Goal: Transaction & Acquisition: Purchase product/service

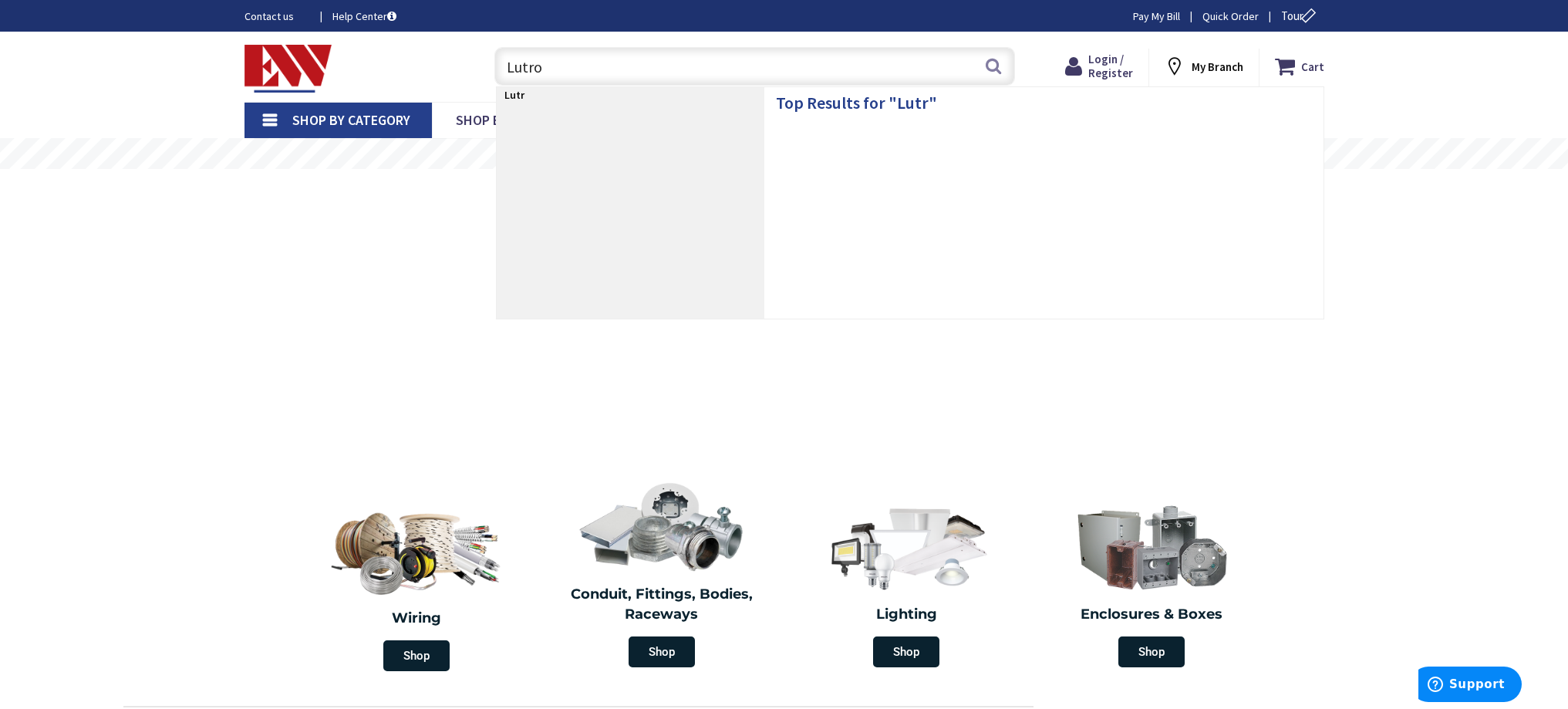
type input "Lutron"
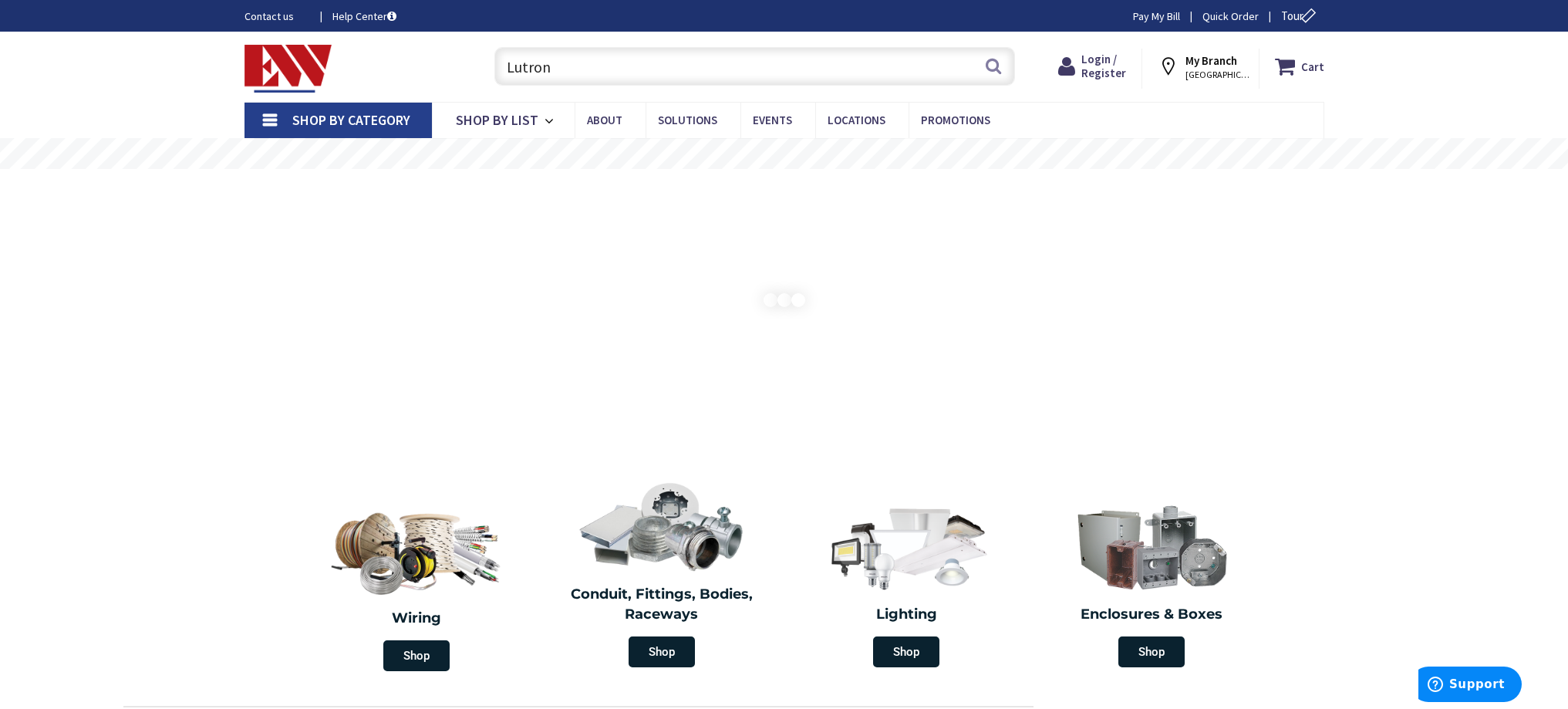
type input "[GEOGRAPHIC_DATA], [GEOGRAPHIC_DATA]"
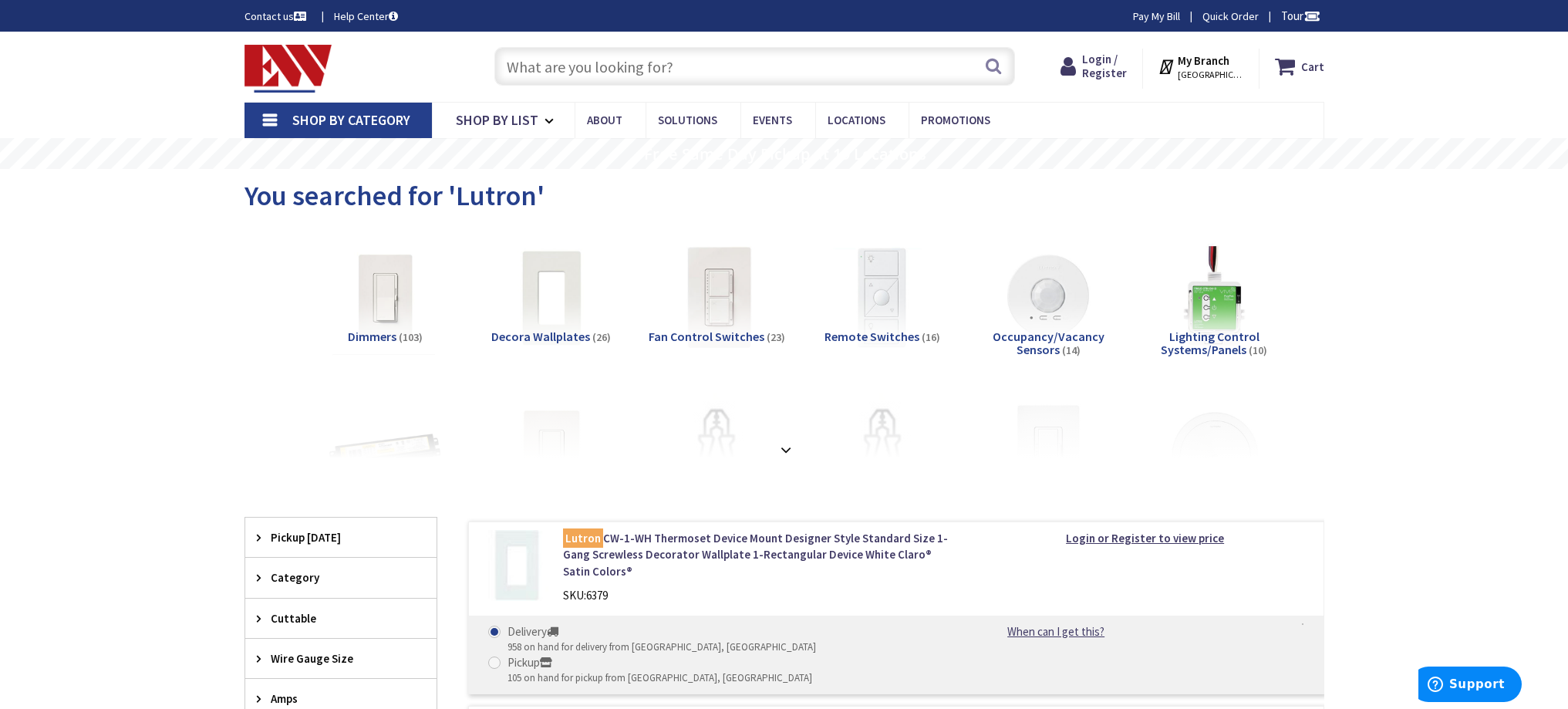
click at [587, 68] on input "text" at bounding box center [755, 66] width 521 height 39
click at [784, 451] on strong at bounding box center [785, 449] width 19 height 17
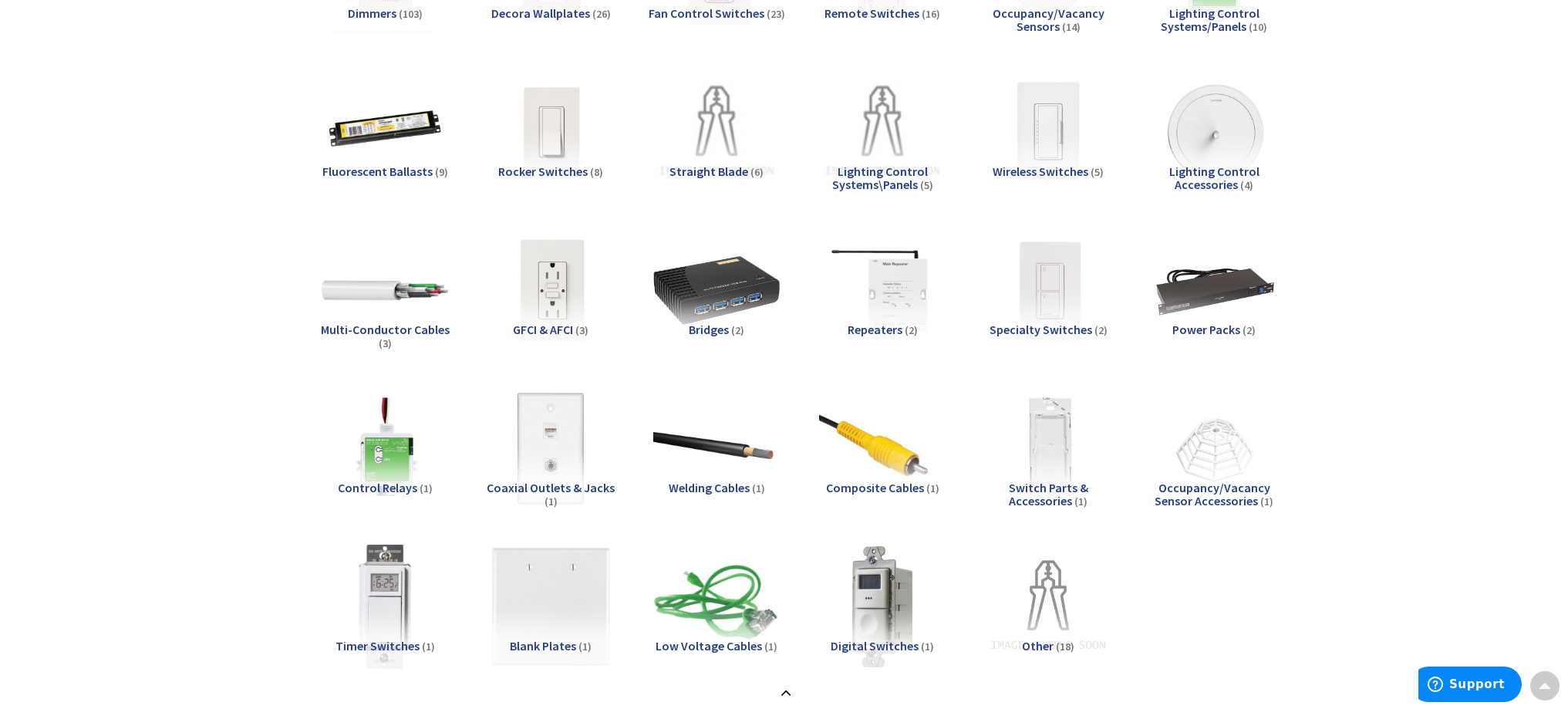
scroll to position [385, 0]
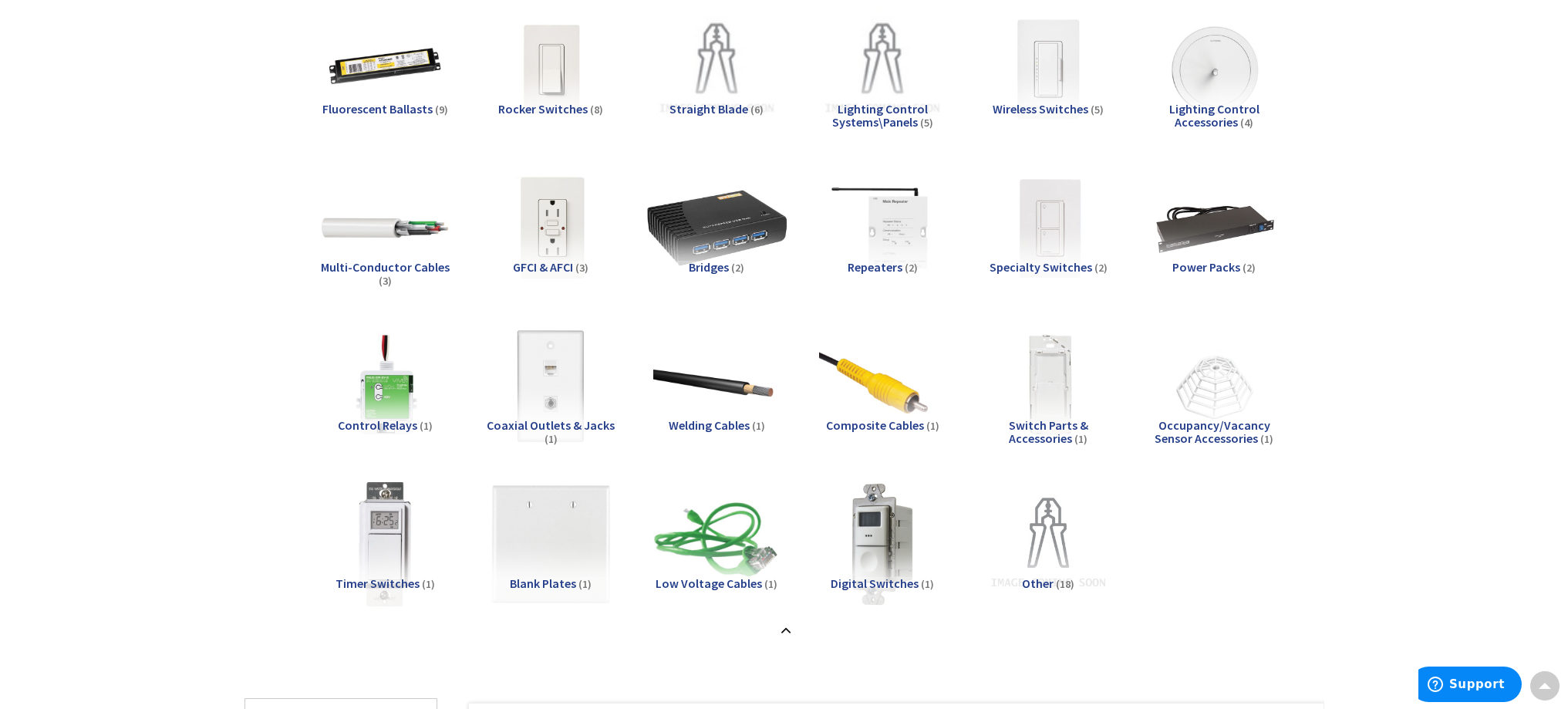
click at [727, 197] on img at bounding box center [716, 227] width 140 height 139
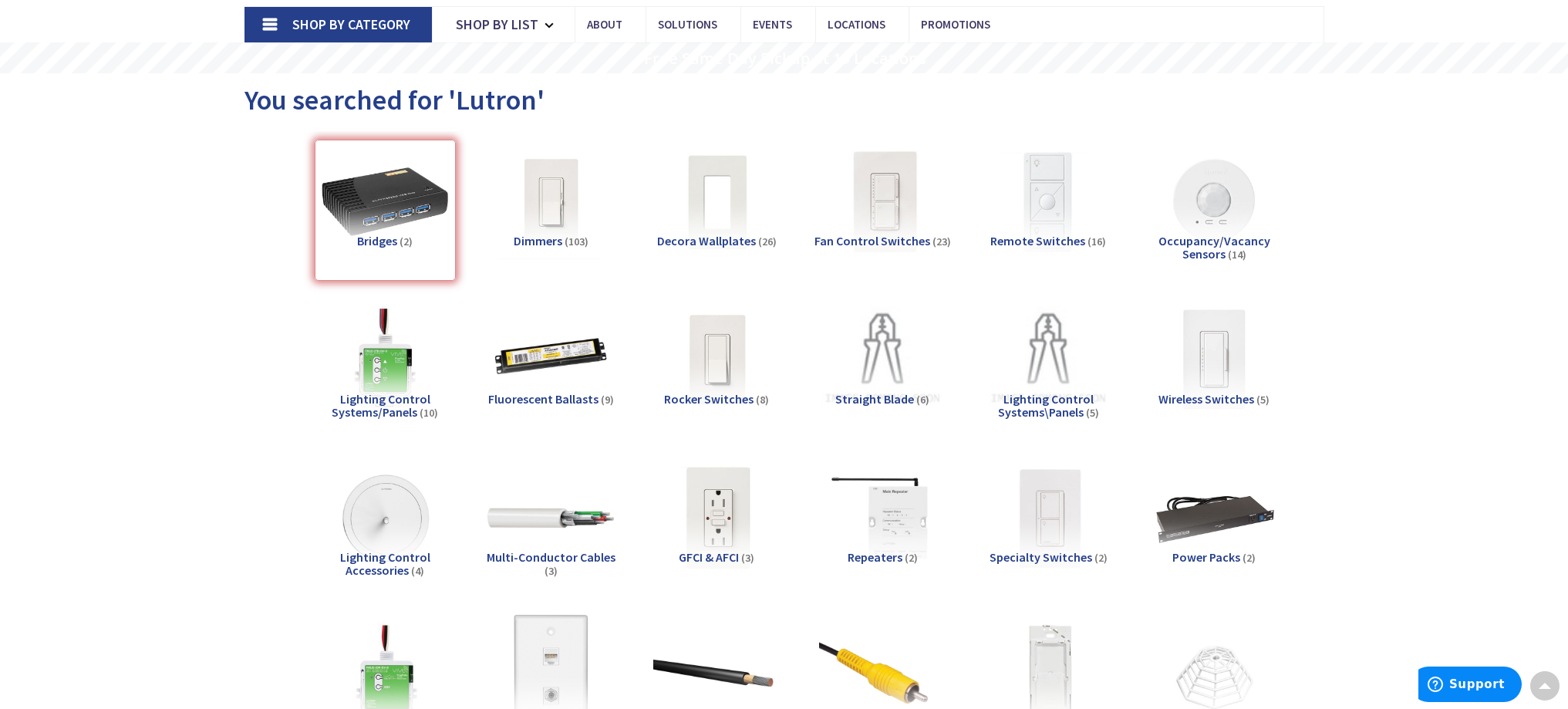
scroll to position [0, 0]
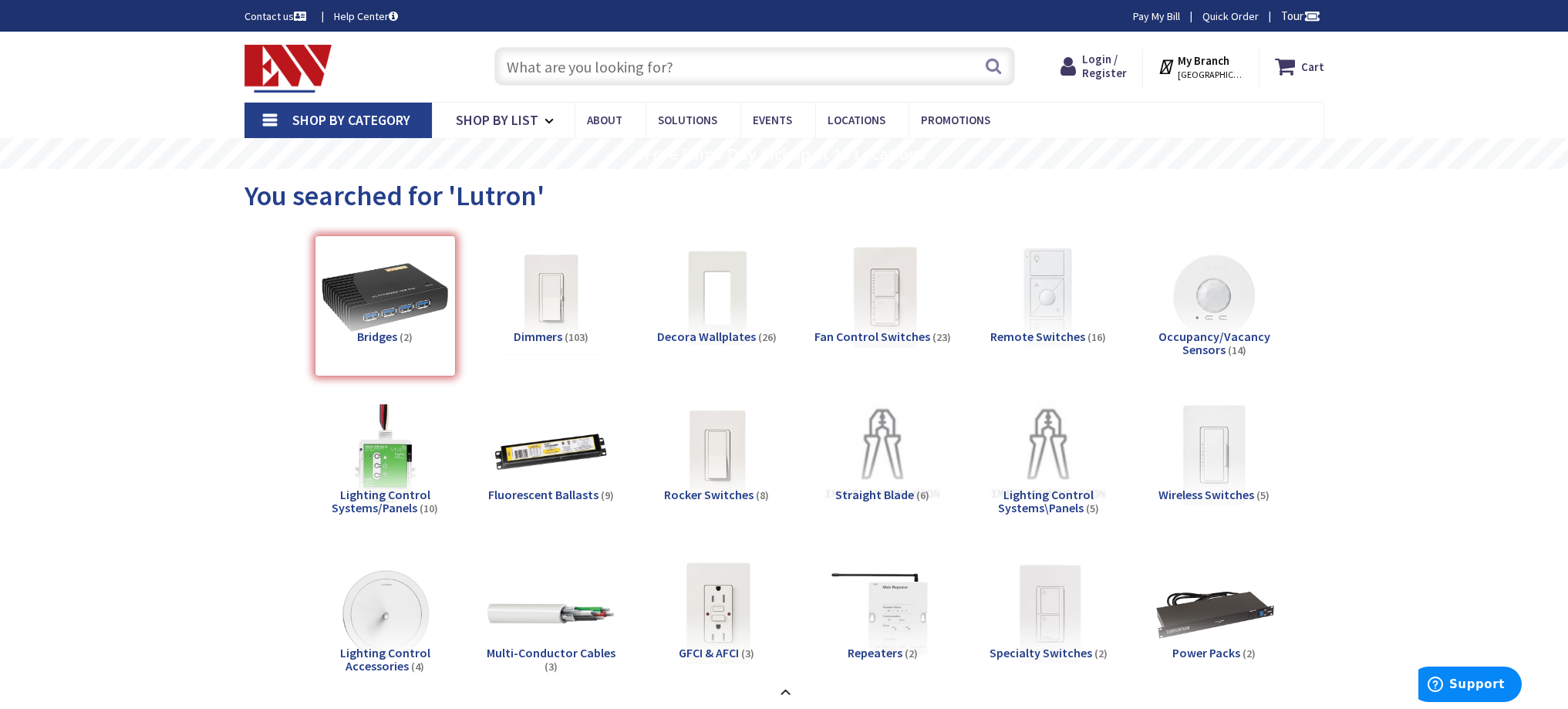
click at [584, 66] on input "text" at bounding box center [755, 66] width 521 height 39
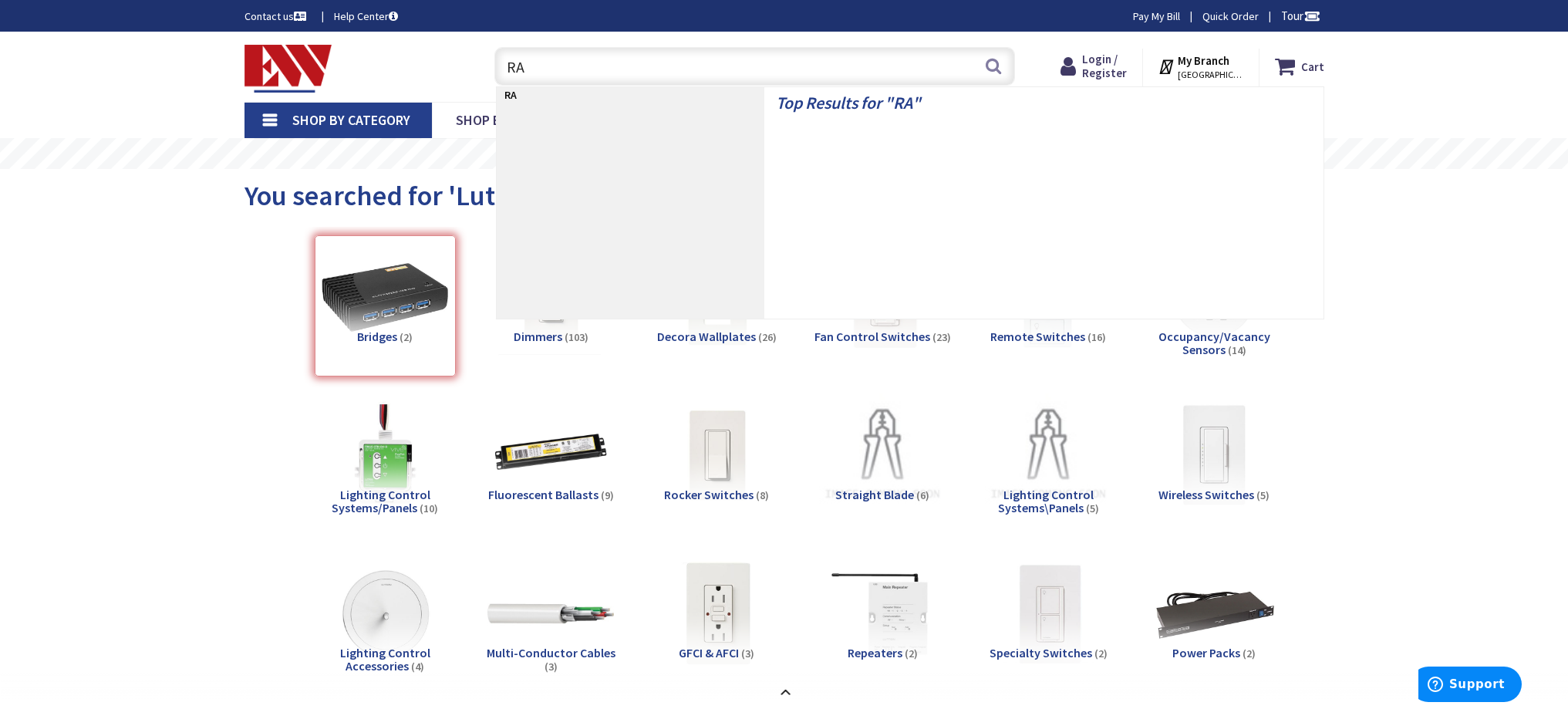
type input "RA2"
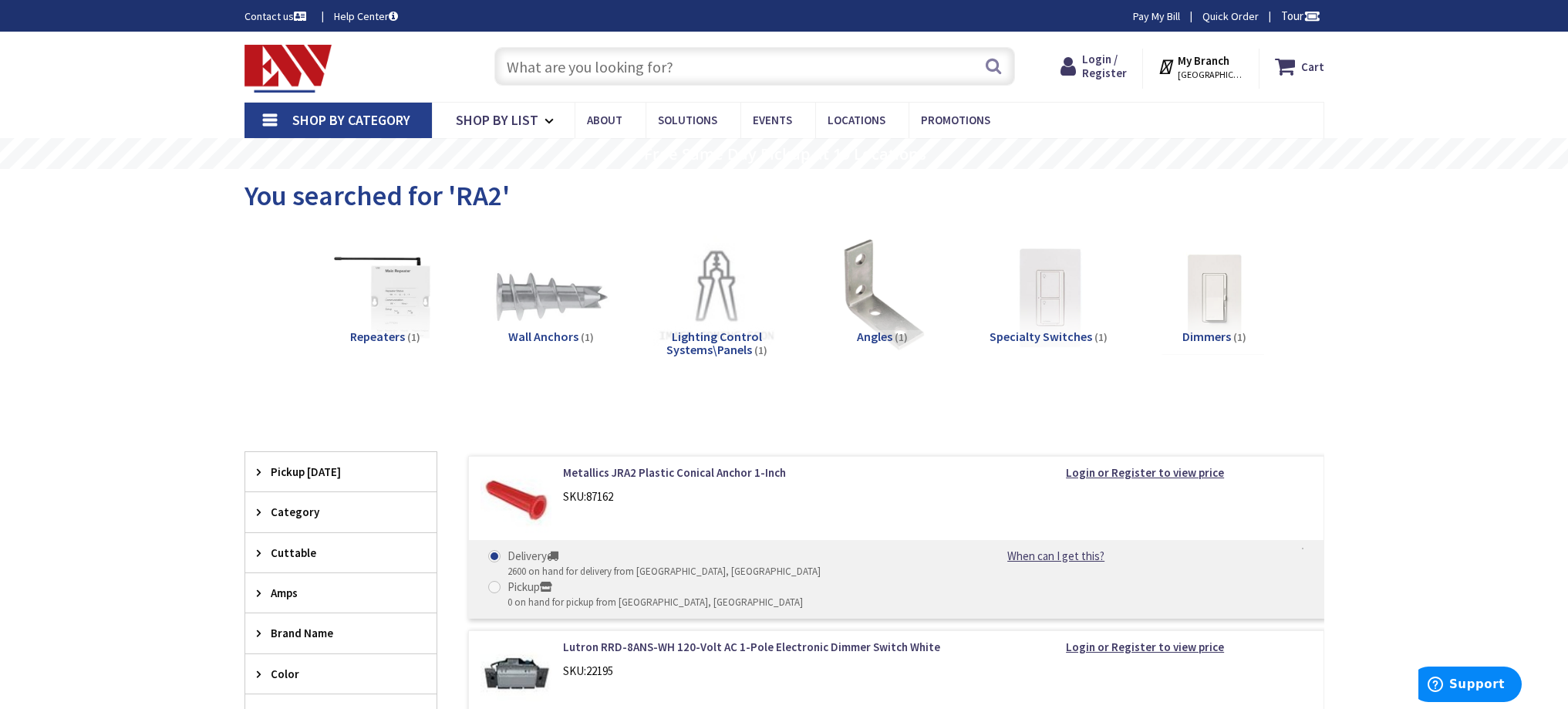
click at [614, 87] on div "Search" at bounding box center [751, 65] width 529 height 50
click at [613, 83] on input "text" at bounding box center [755, 66] width 521 height 39
paste input "(RR-SEL-REP2-BL"
type input "(RR-SEL-REP2-BL"
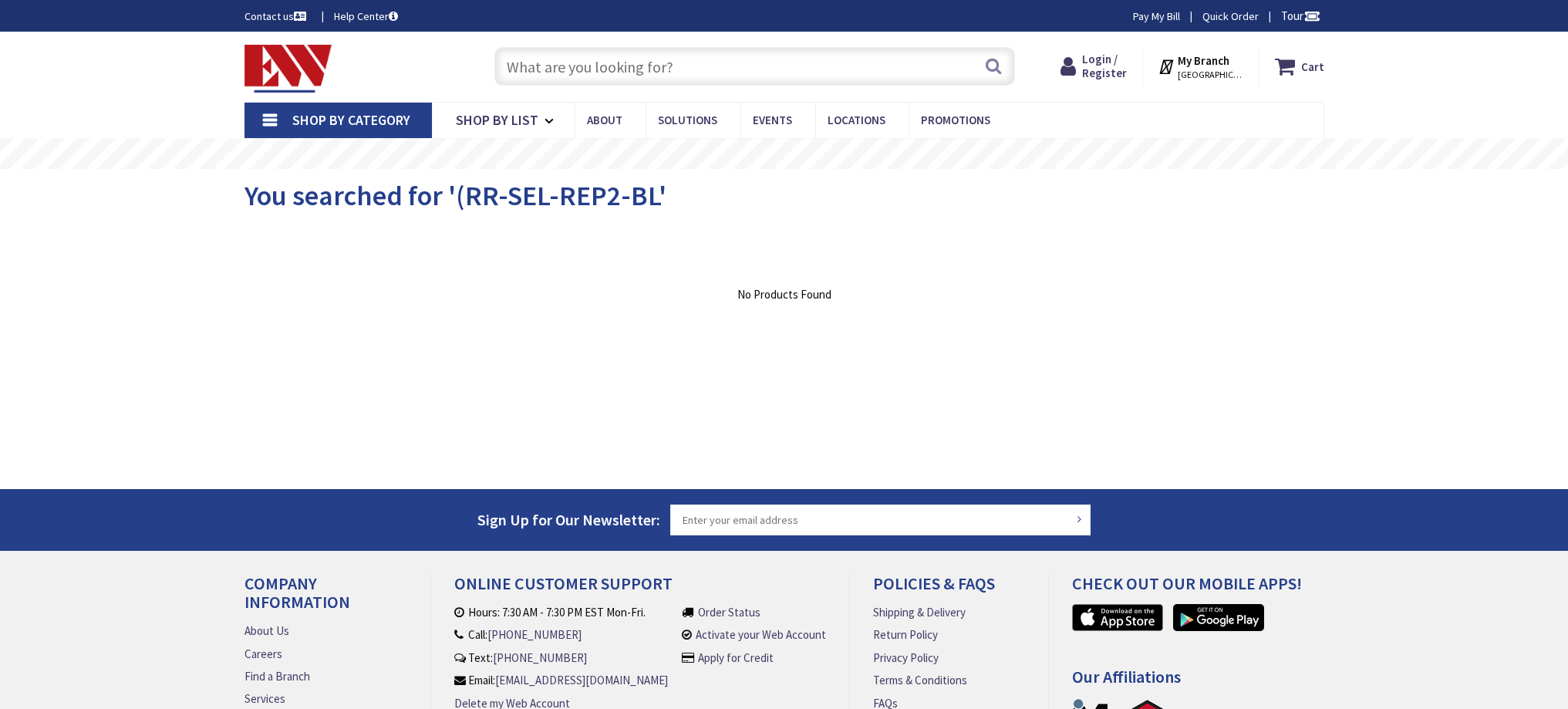
click at [515, 69] on input "text" at bounding box center [755, 66] width 521 height 39
paste input "(RR-SEL-REP2-BL"
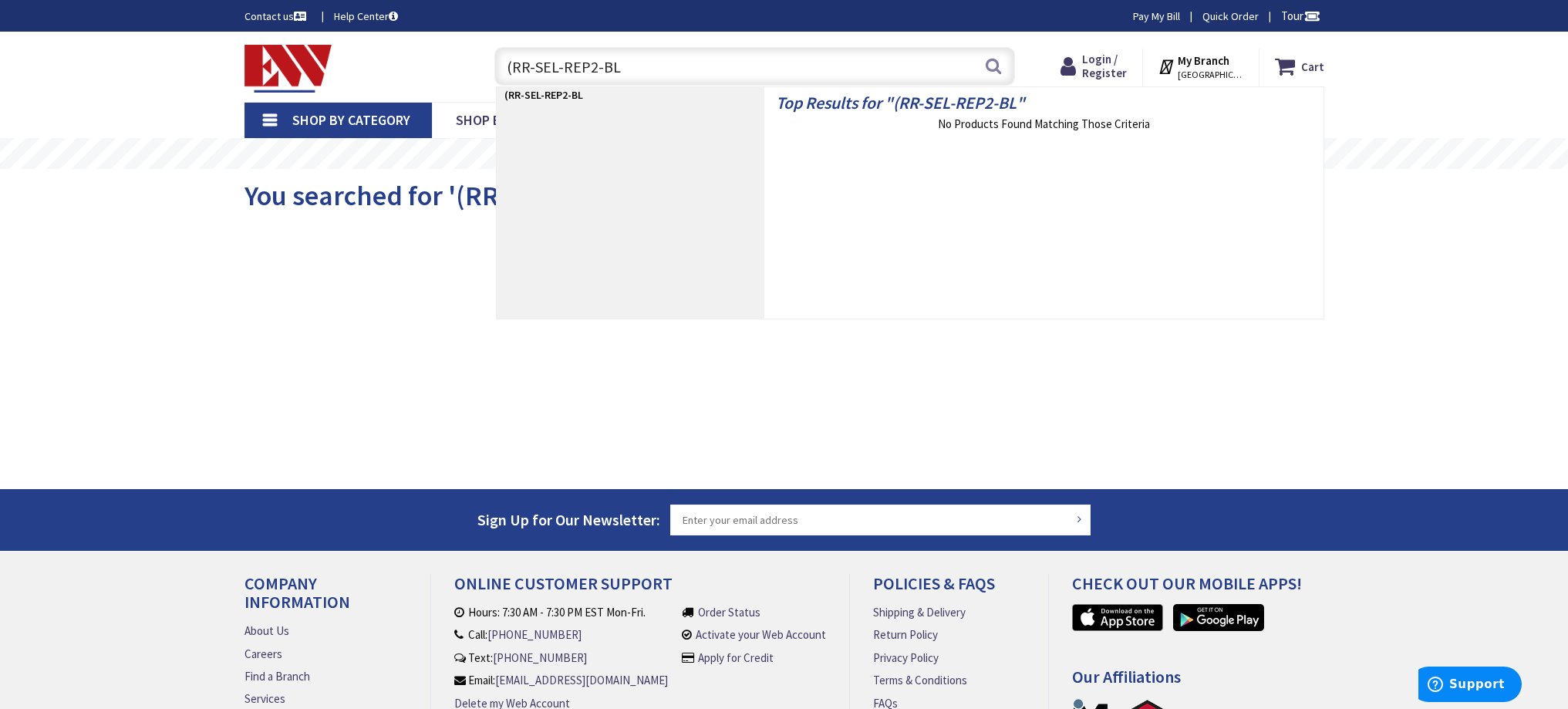
click at [515, 68] on input "(RR-SEL-REP2-BL" at bounding box center [755, 66] width 521 height 39
type input "RR-SEL-REP2-BL"
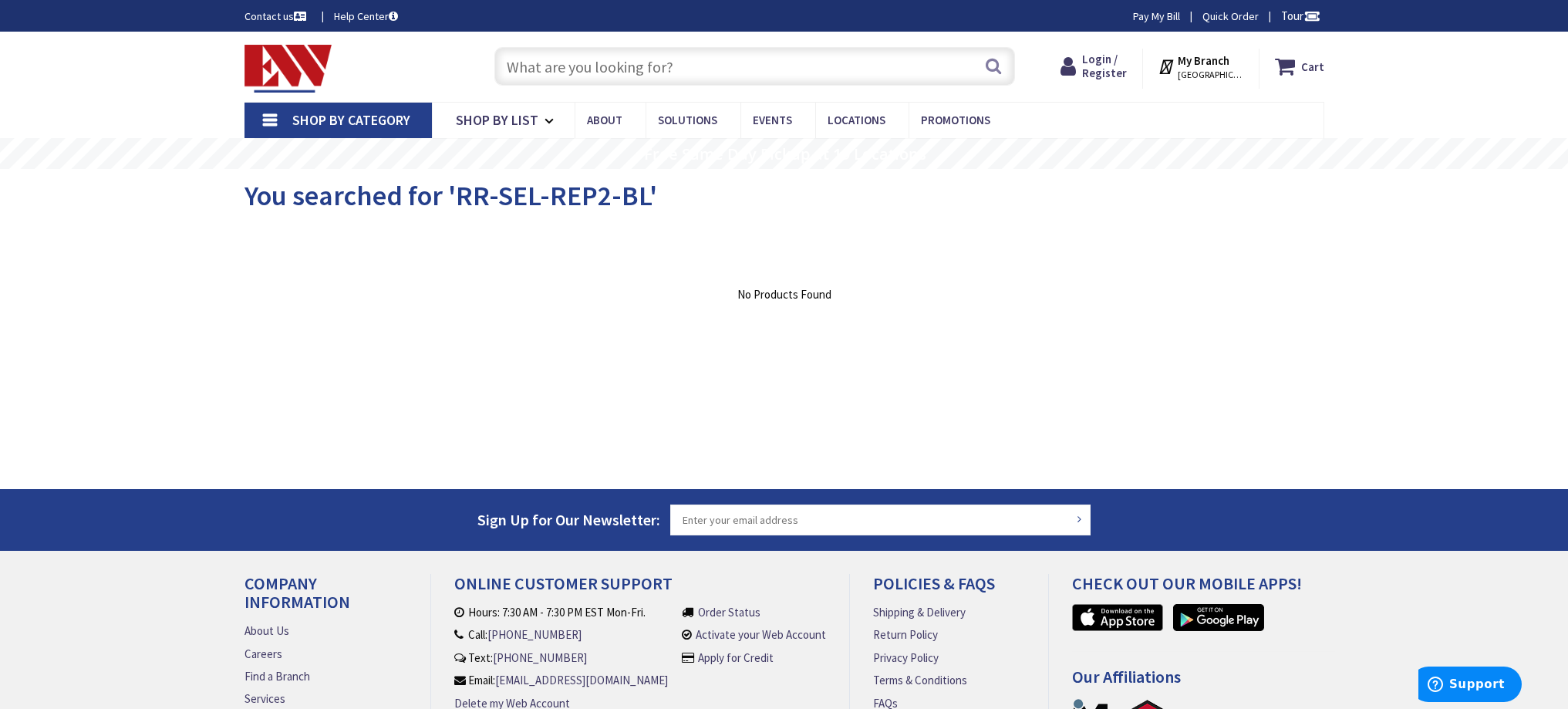
click at [619, 62] on input "text" at bounding box center [755, 66] width 521 height 39
paste input "RR-SEL-KIT-1"
type input "RR-SEL-KIT-1"
click at [525, 131] on link "Shop By List" at bounding box center [503, 120] width 142 height 35
click at [621, 71] on input "text" at bounding box center [755, 66] width 521 height 39
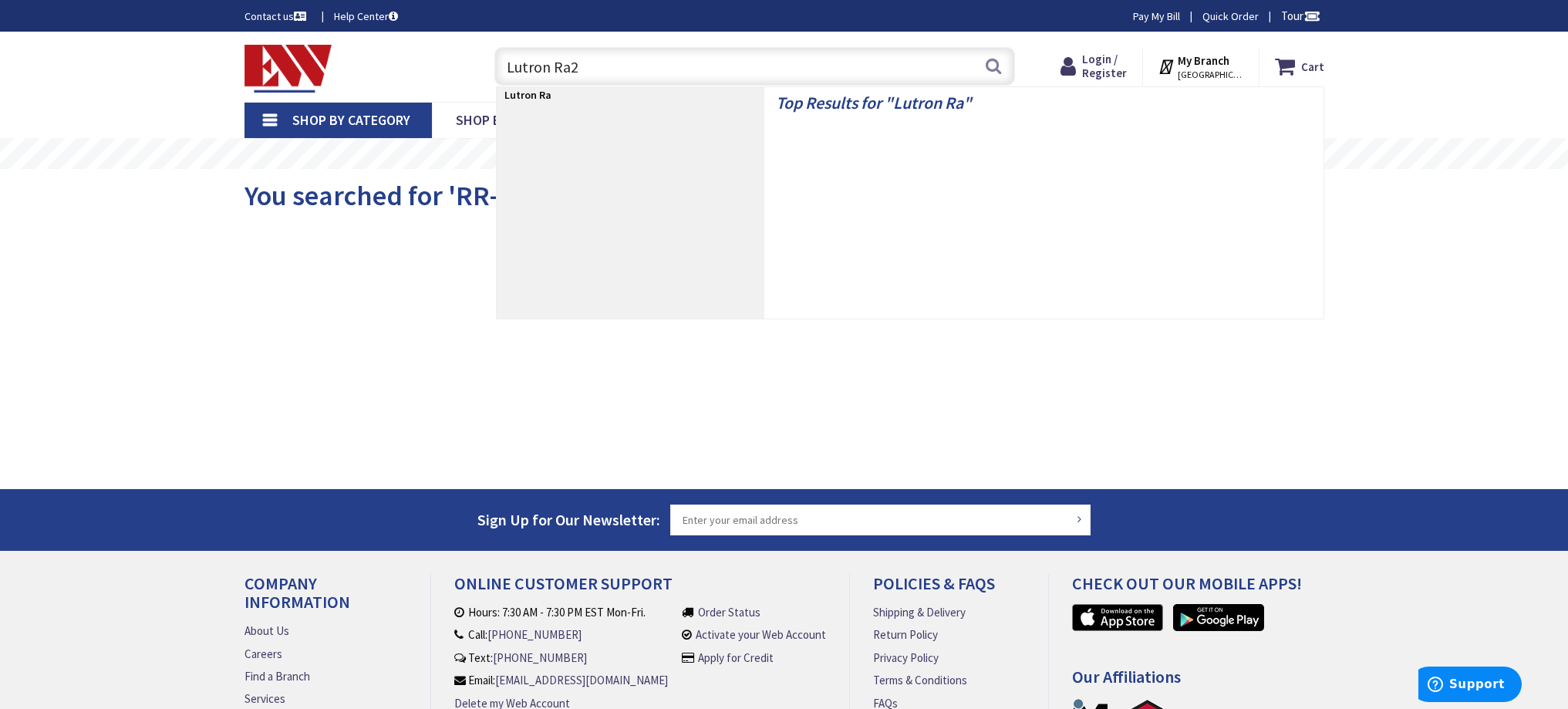
type input "Lutron Ra2"
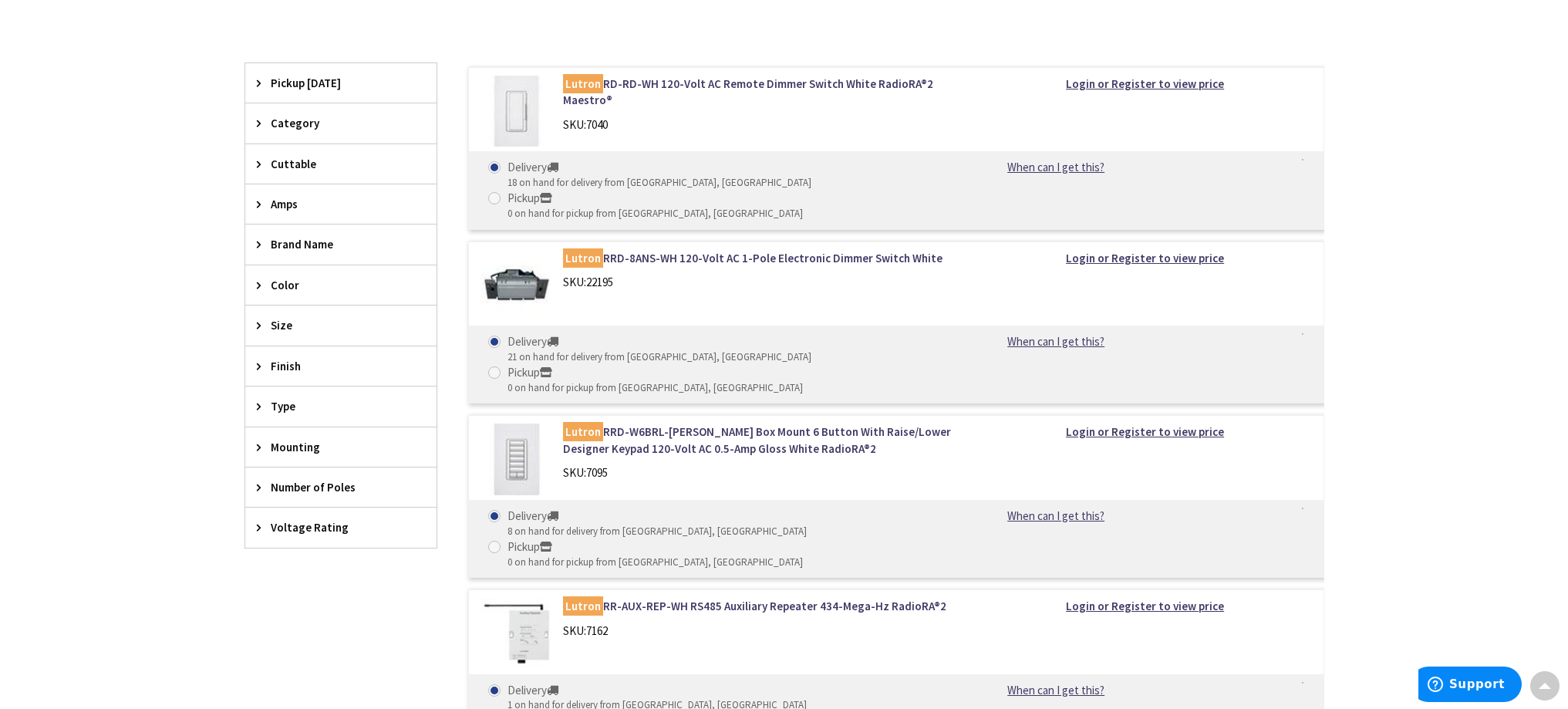
scroll to position [173, 0]
